Goal: Task Accomplishment & Management: Manage account settings

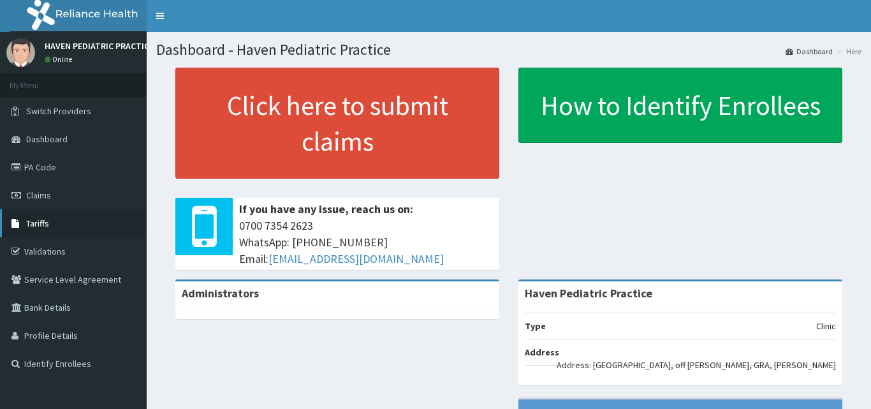
click at [48, 224] on span "Tariffs" at bounding box center [37, 222] width 23 height 11
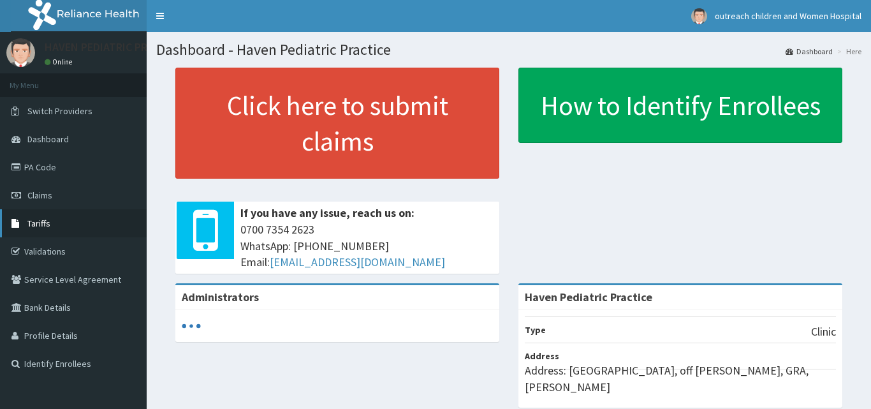
click at [57, 222] on link "Tariffs" at bounding box center [73, 223] width 147 height 28
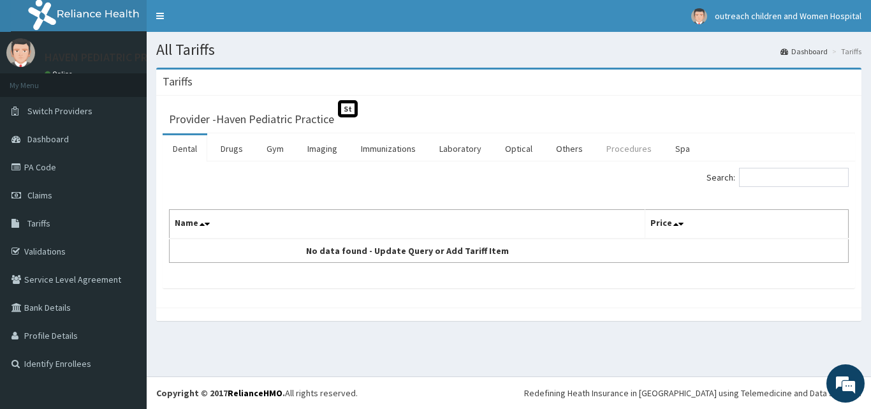
click at [632, 152] on link "Procedures" at bounding box center [629, 148] width 66 height 27
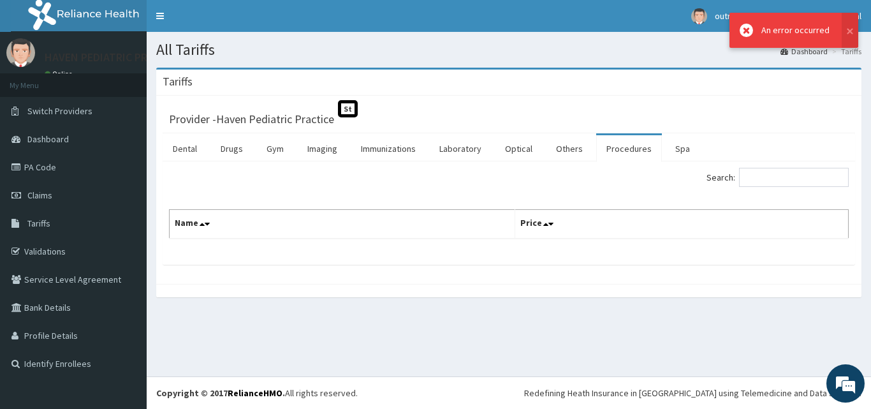
click at [618, 151] on link "Procedures" at bounding box center [629, 148] width 66 height 27
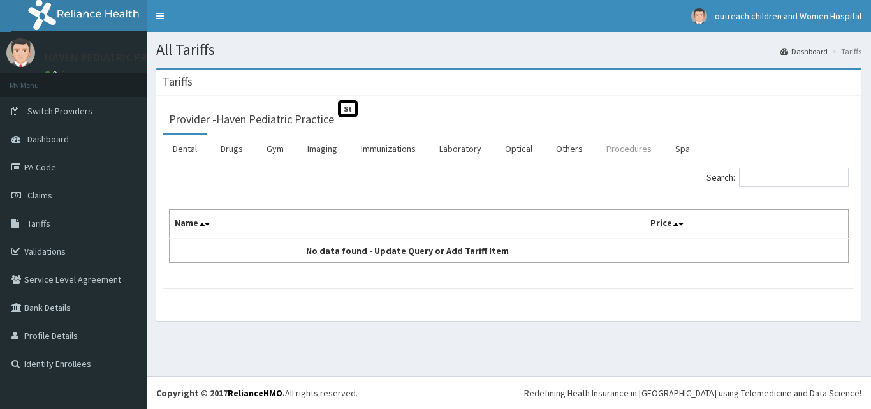
click at [629, 150] on link "Procedures" at bounding box center [629, 148] width 66 height 27
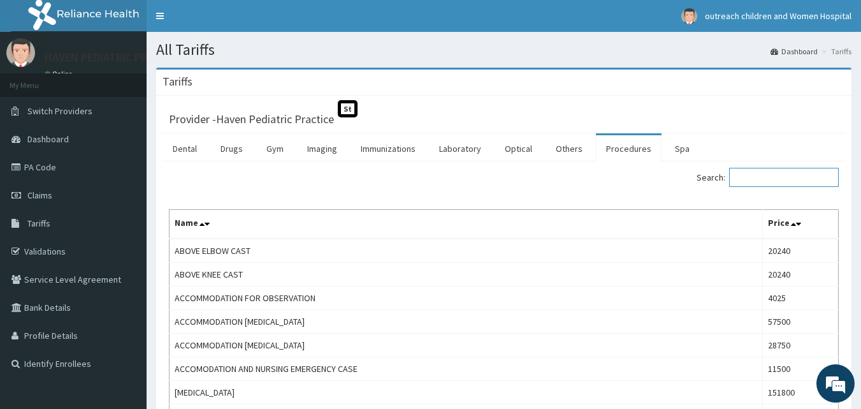
click at [761, 178] on input "Search:" at bounding box center [784, 177] width 110 height 19
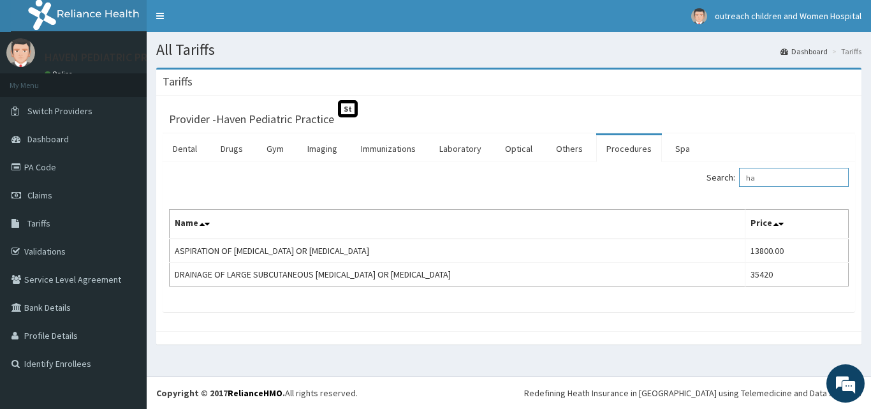
type input "h"
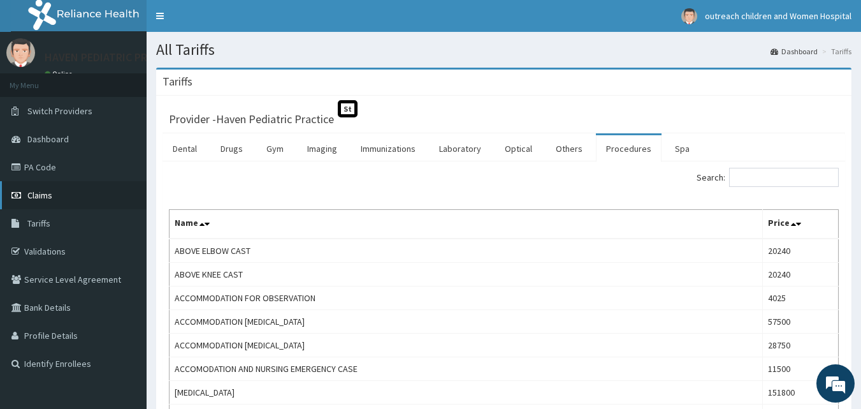
click at [33, 193] on span "Claims" at bounding box center [39, 194] width 25 height 11
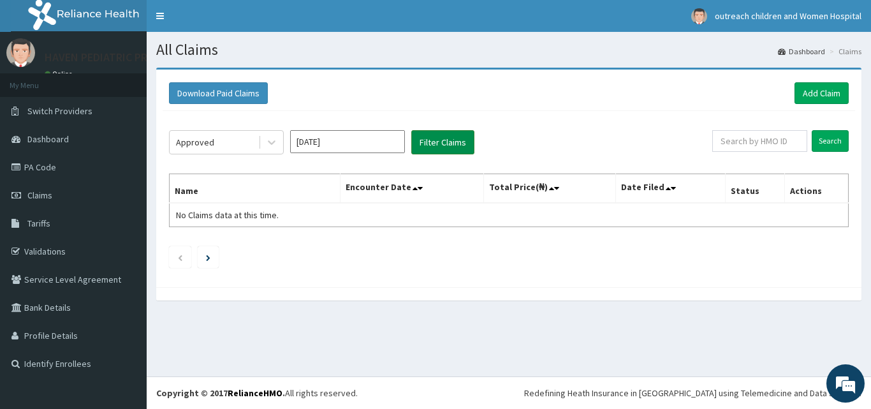
click at [438, 136] on button "Filter Claims" at bounding box center [442, 142] width 63 height 24
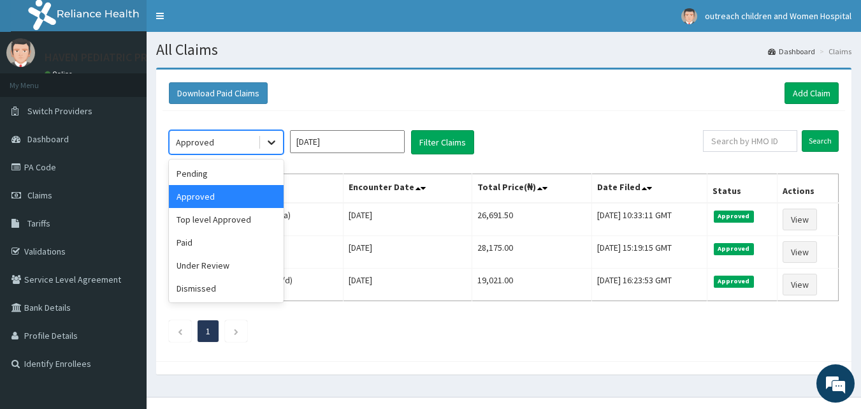
click at [271, 139] on icon at bounding box center [271, 142] width 13 height 13
click at [221, 221] on div "Top level Approved" at bounding box center [226, 219] width 115 height 23
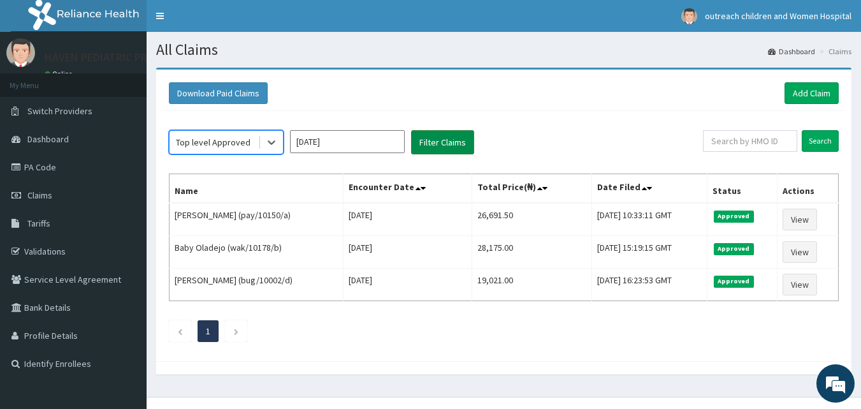
click at [439, 145] on button "Filter Claims" at bounding box center [442, 142] width 63 height 24
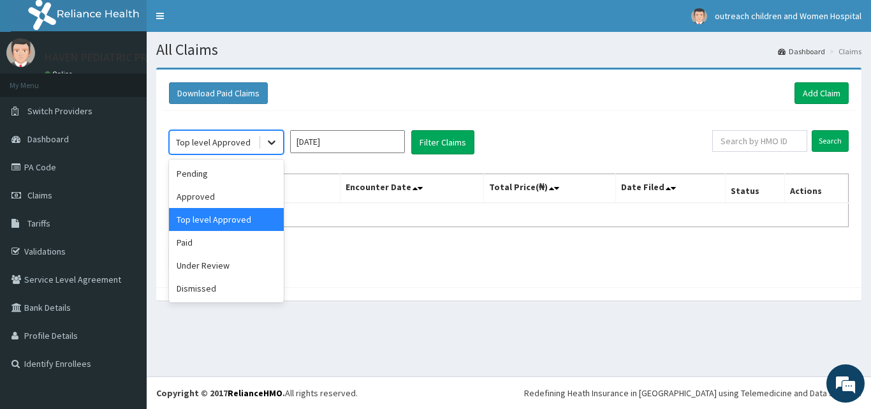
click at [266, 143] on icon at bounding box center [271, 142] width 13 height 13
click at [203, 242] on div "Paid" at bounding box center [226, 242] width 115 height 23
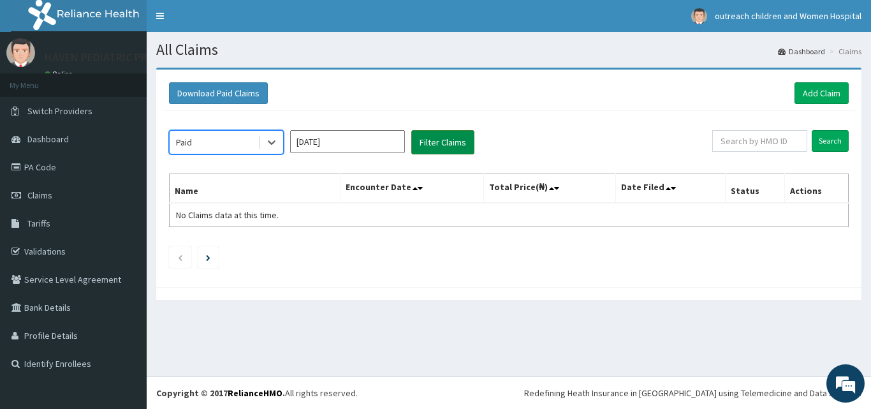
click at [429, 140] on button "Filter Claims" at bounding box center [442, 142] width 63 height 24
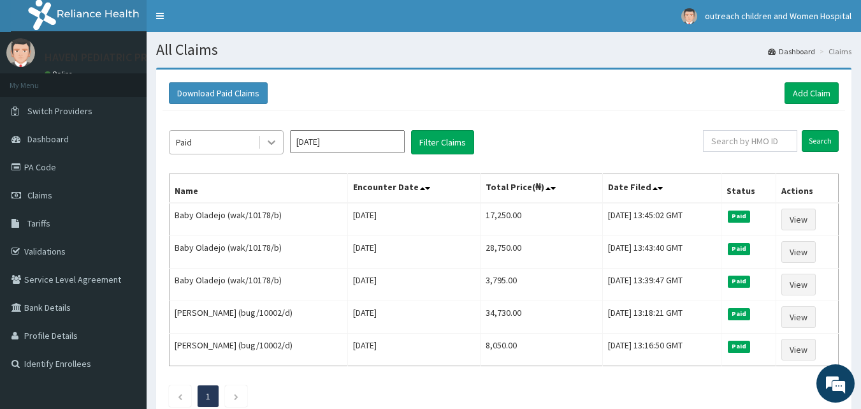
click at [268, 140] on icon at bounding box center [271, 142] width 13 height 13
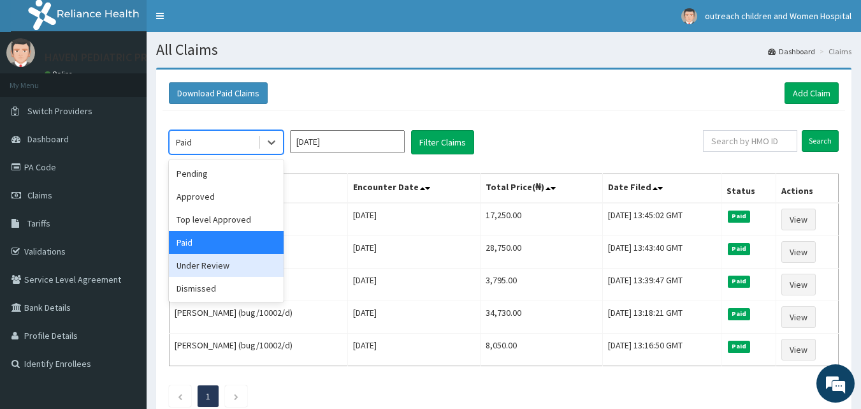
click at [221, 269] on div "Under Review" at bounding box center [226, 265] width 115 height 23
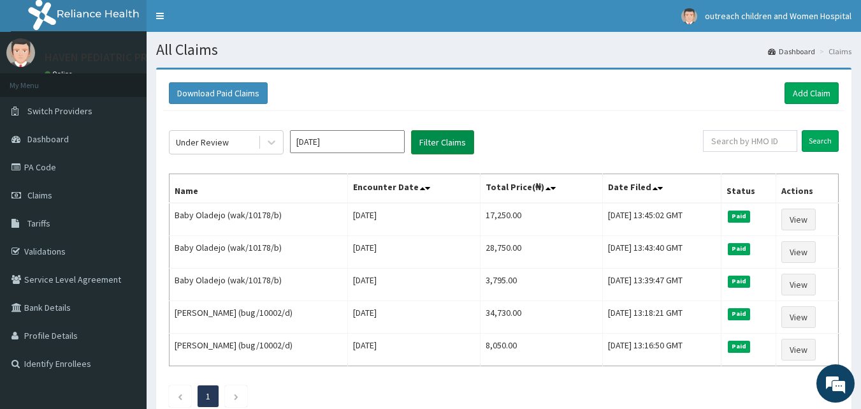
click at [445, 135] on button "Filter Claims" at bounding box center [442, 142] width 63 height 24
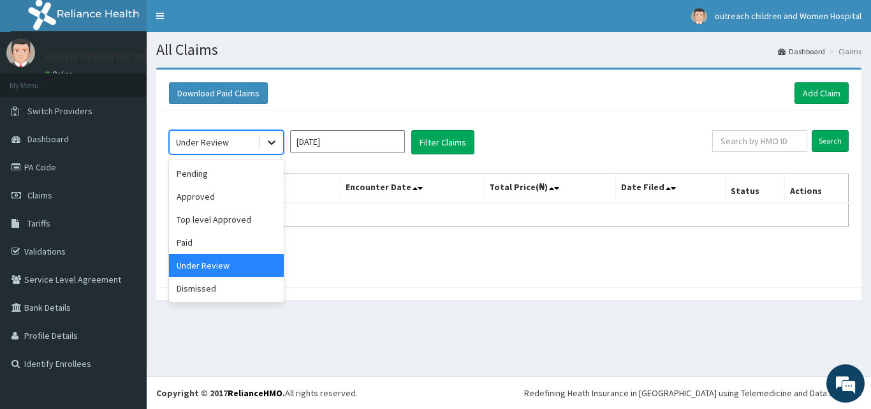
click at [275, 142] on icon at bounding box center [271, 142] width 13 height 13
click at [190, 296] on div "Dismissed" at bounding box center [226, 288] width 115 height 23
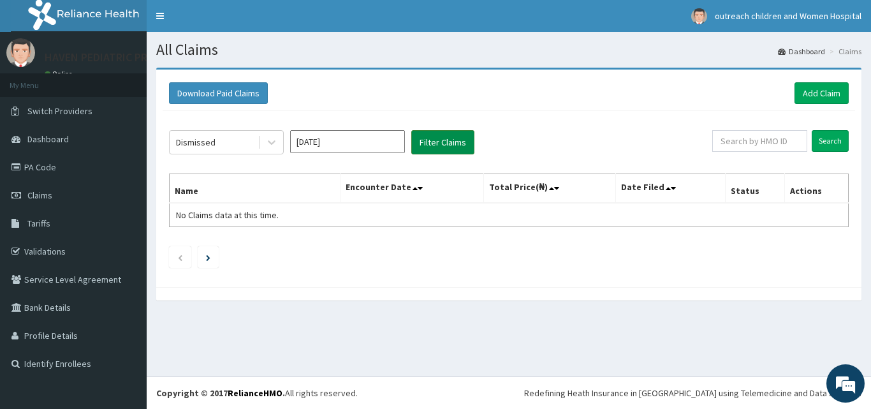
click at [443, 140] on button "Filter Claims" at bounding box center [442, 142] width 63 height 24
